Goal: Find specific page/section: Locate a particular part of the current website

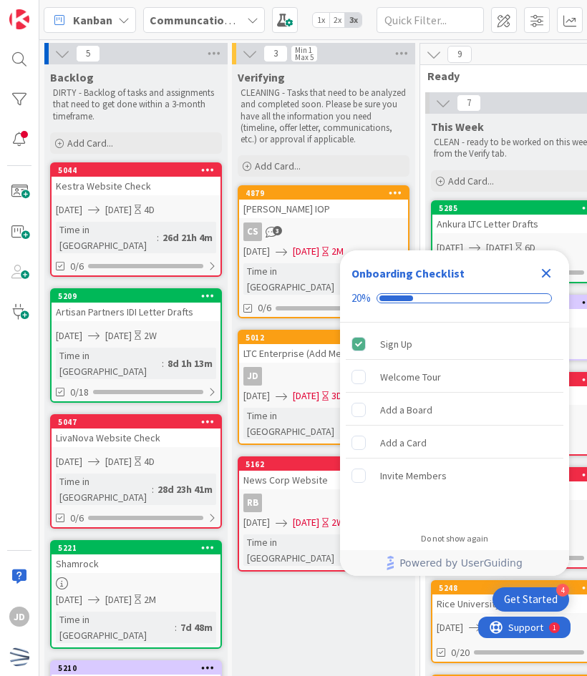
click at [545, 270] on icon "Close Checklist" at bounding box center [546, 273] width 17 height 17
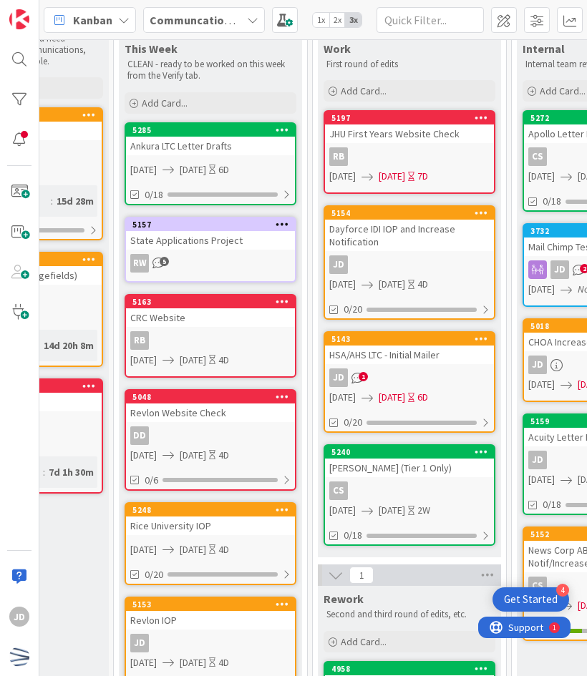
scroll to position [79, 307]
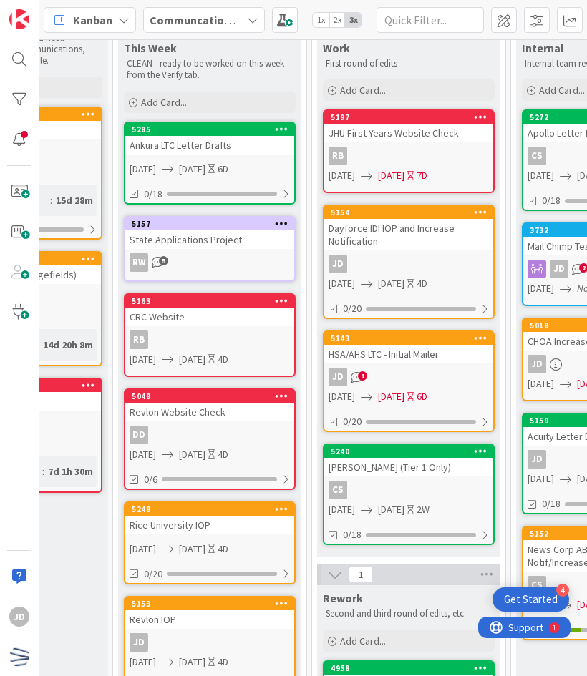
click at [405, 223] on div "Dayforce IDI IOP and Increase Notification" at bounding box center [408, 234] width 169 height 31
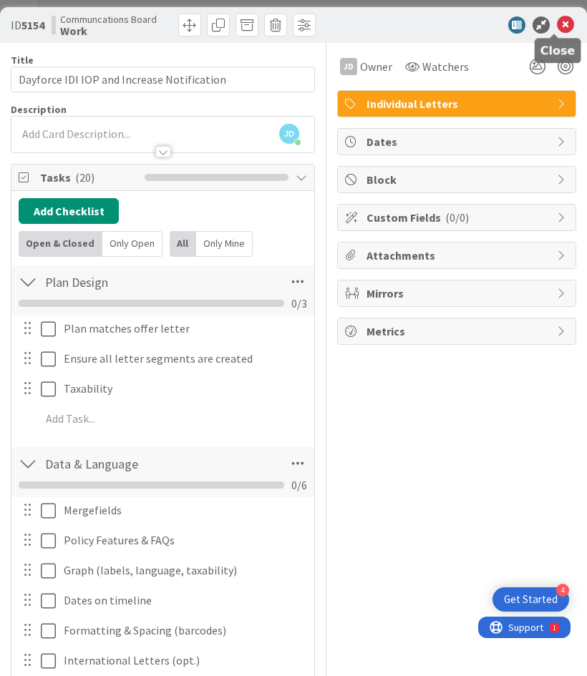
click at [560, 22] on icon at bounding box center [565, 24] width 17 height 17
